Goal: Task Accomplishment & Management: Manage account settings

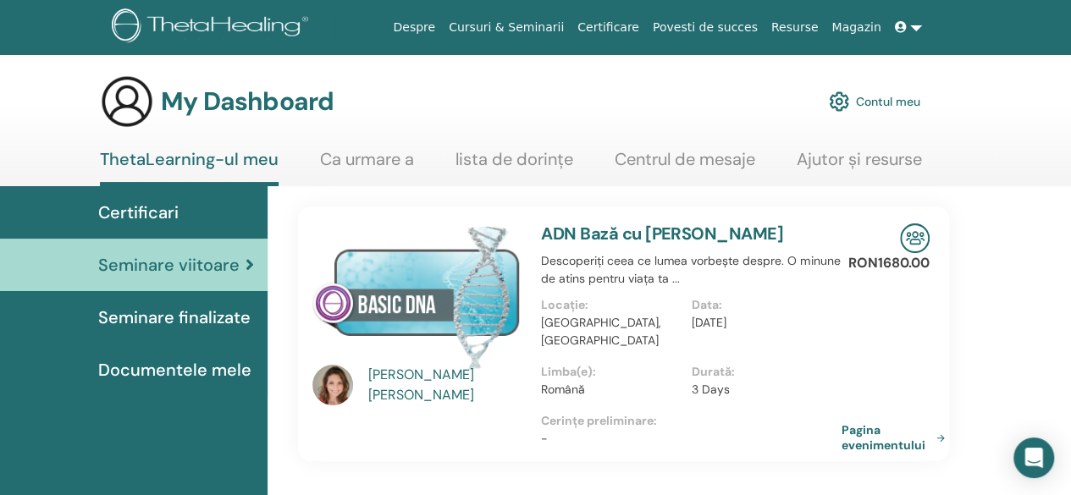
click at [199, 317] on span "Seminare finalizate" at bounding box center [174, 317] width 152 height 25
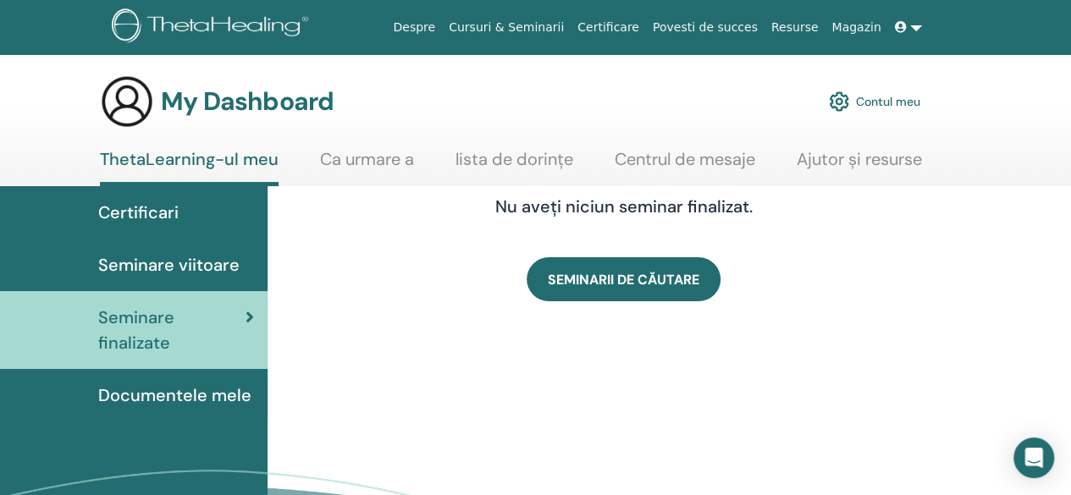
click at [165, 390] on span "Documentele mele" at bounding box center [174, 395] width 153 height 25
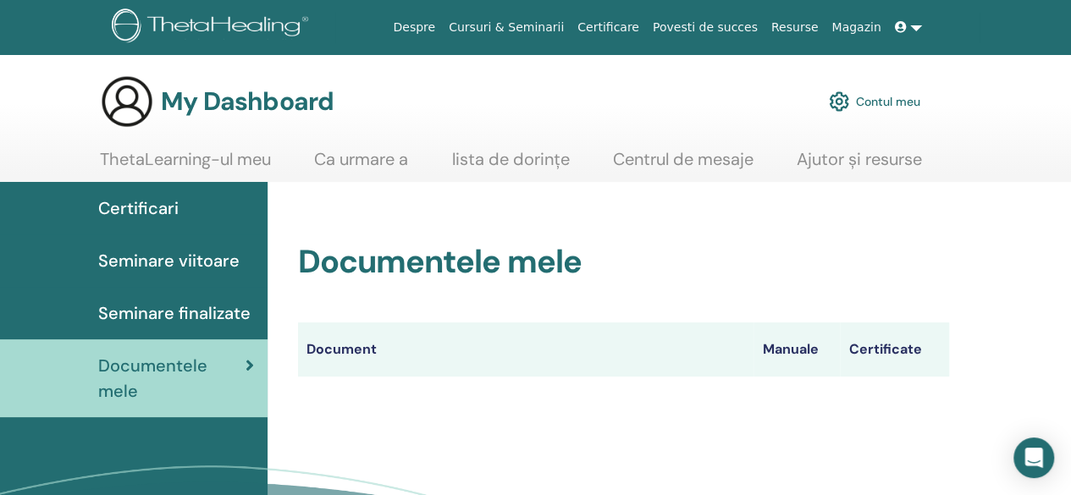
click at [853, 97] on link "Contul meu" at bounding box center [874, 101] width 91 height 37
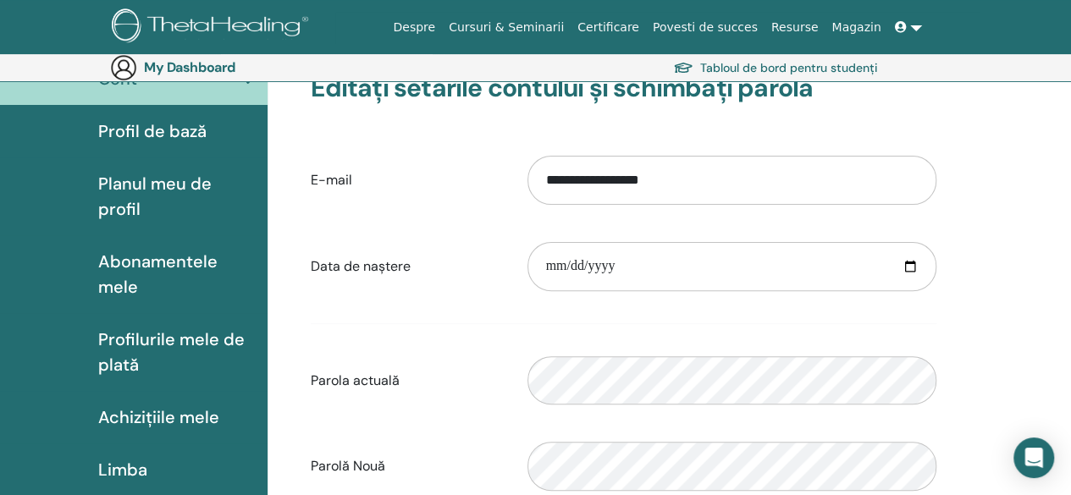
scroll to position [85, 0]
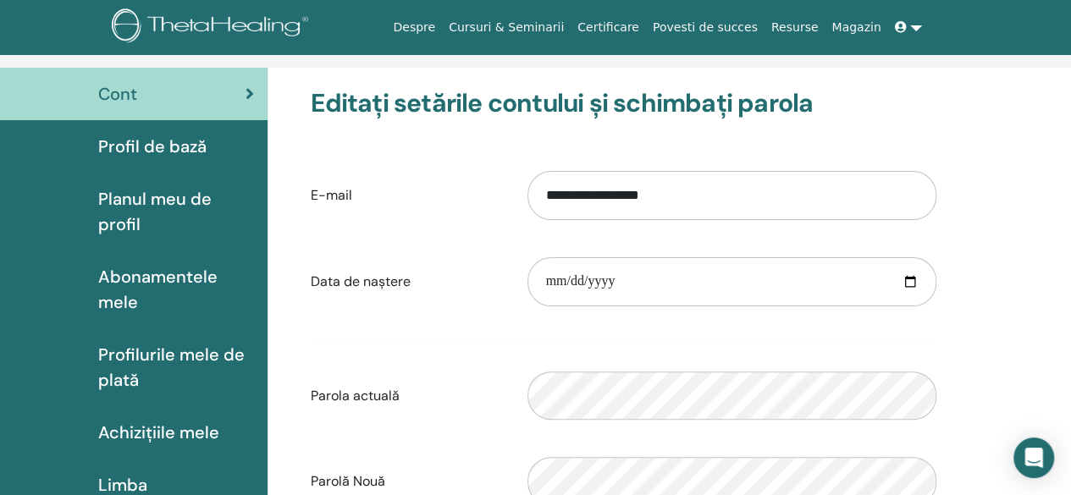
click at [129, 198] on span "Planul meu de profil" at bounding box center [176, 211] width 156 height 51
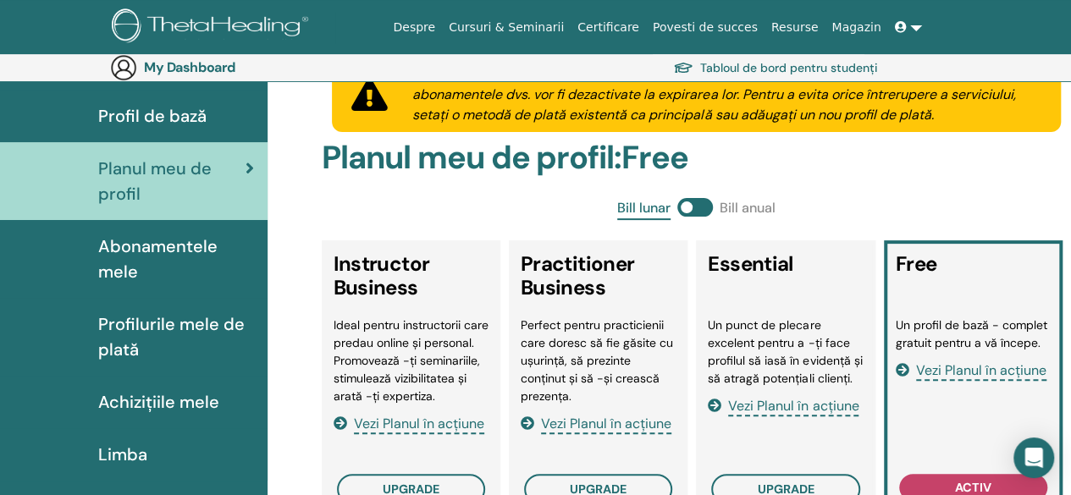
scroll to position [85, 0]
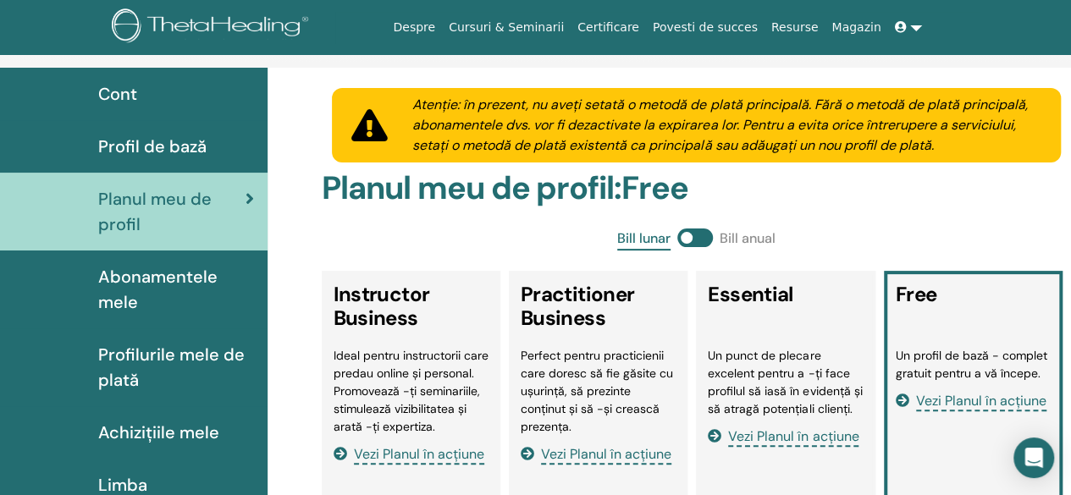
click at [179, 278] on span "Abonamentele mele" at bounding box center [176, 289] width 156 height 51
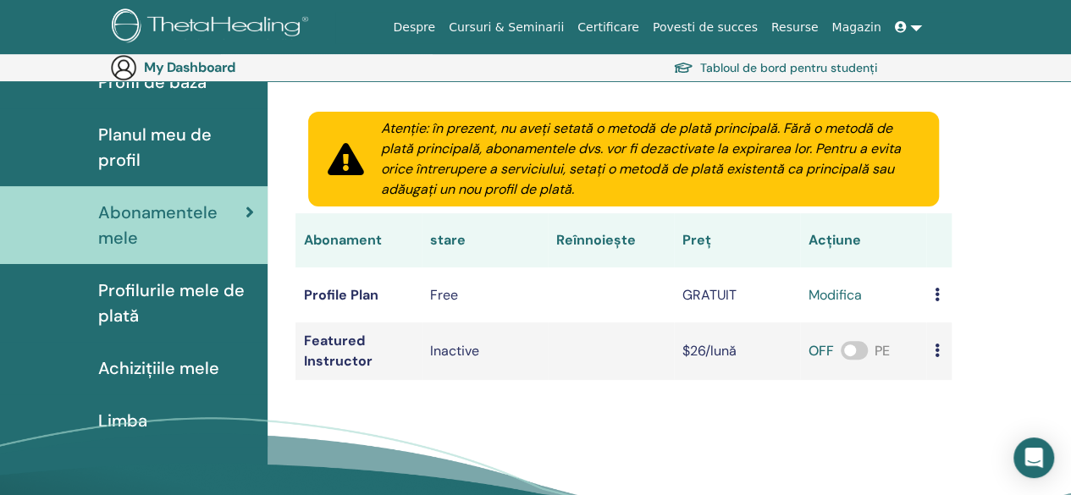
scroll to position [196, 0]
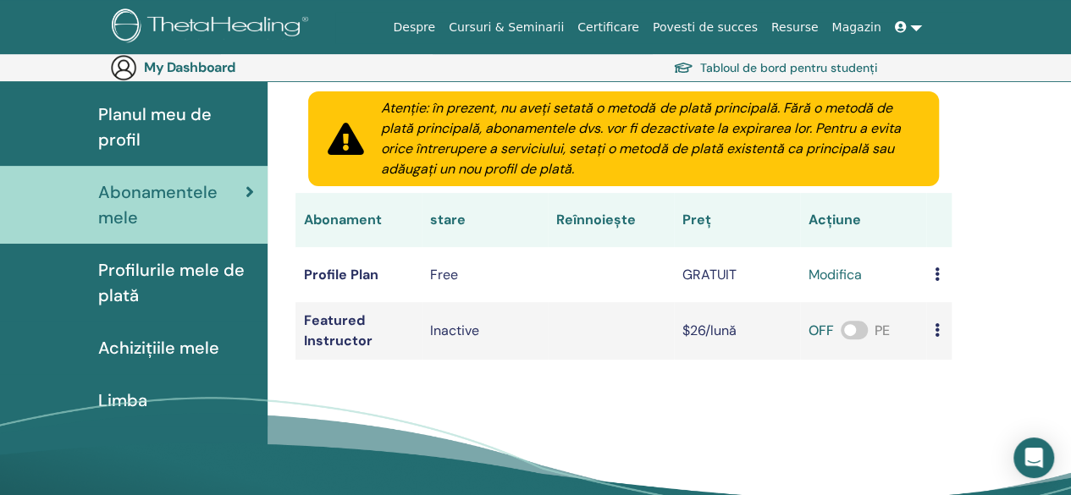
click at [140, 278] on span "Profilurile mele de plată" at bounding box center [176, 282] width 156 height 51
click at [178, 335] on span "Achizițiile mele" at bounding box center [158, 347] width 121 height 25
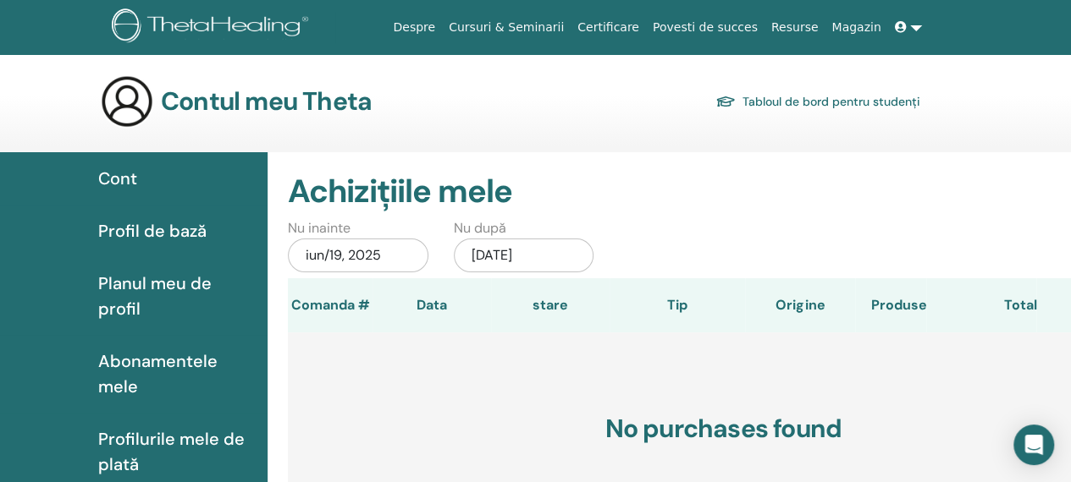
click at [901, 28] on icon at bounding box center [901, 27] width 12 height 12
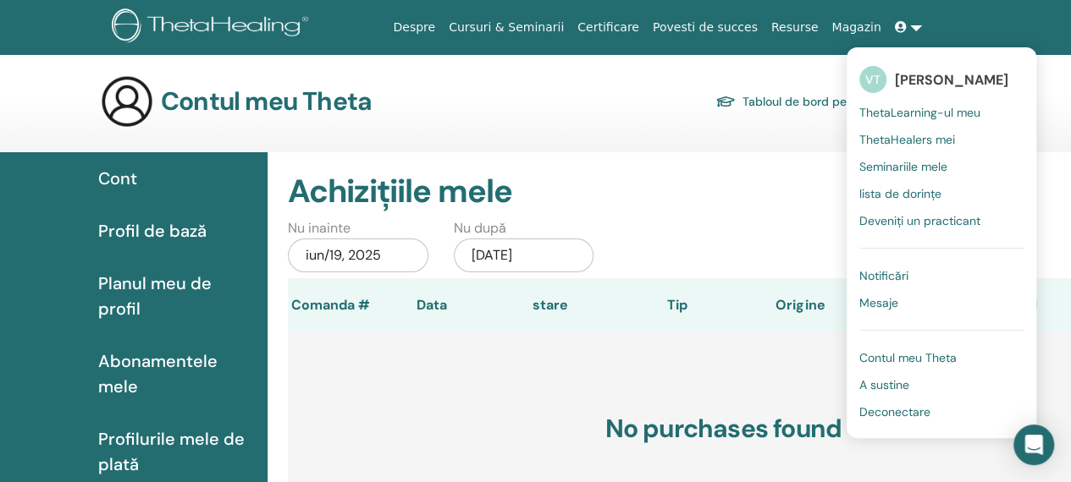
click at [892, 412] on span "Deconectare" at bounding box center [894, 412] width 71 height 15
